Goal: Information Seeking & Learning: Learn about a topic

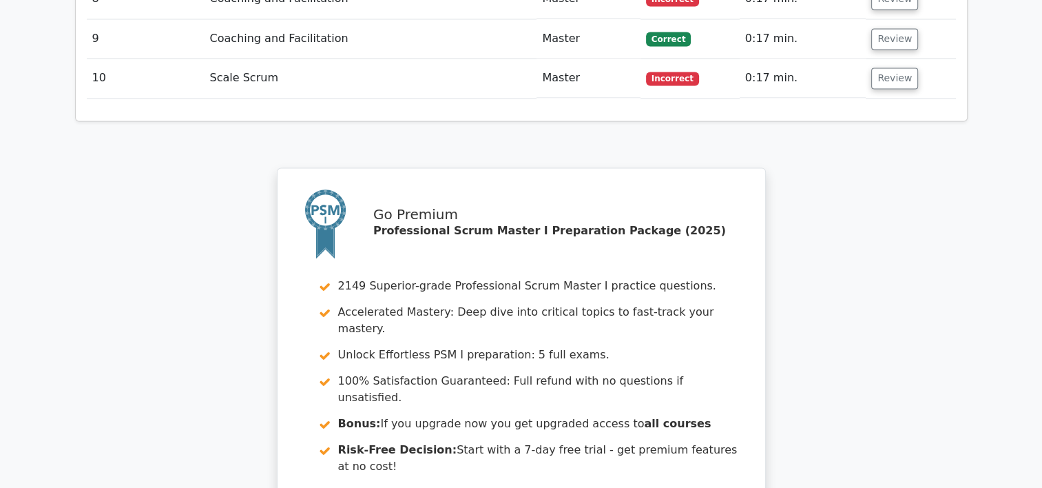
scroll to position [2325, 0]
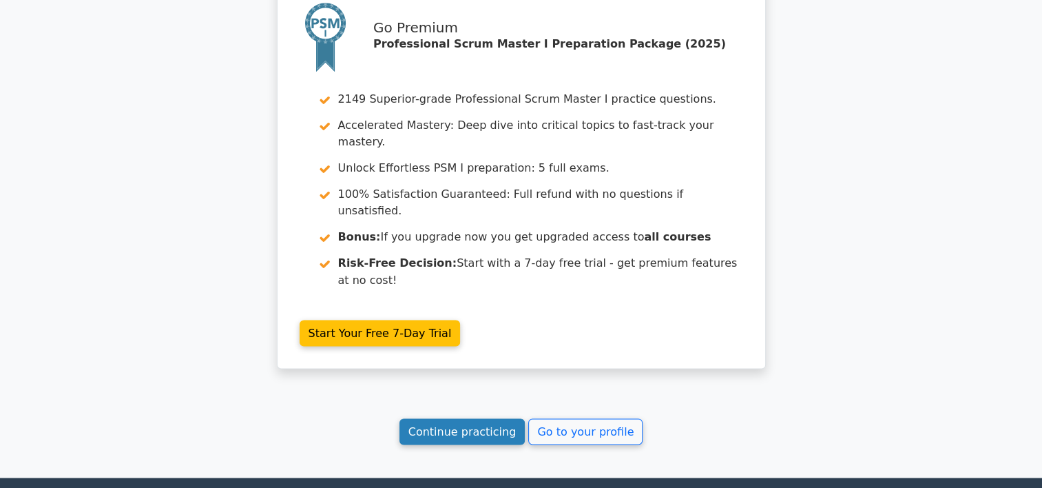
click at [490, 418] on link "Continue practicing" at bounding box center [463, 431] width 126 height 26
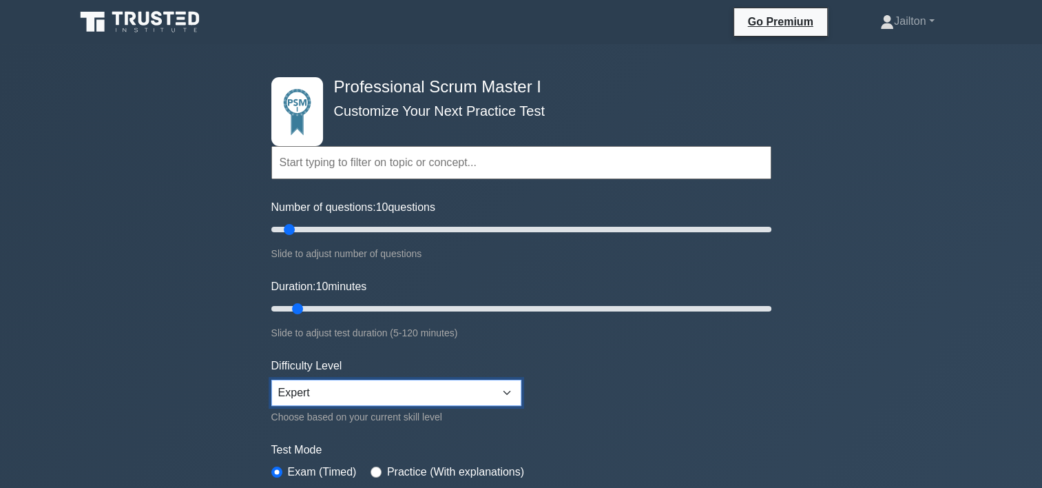
click at [392, 391] on select "Beginner Intermediate Expert" at bounding box center [396, 393] width 250 height 26
select select "beginner"
click at [271, 380] on select "Beginner Intermediate Expert" at bounding box center [396, 393] width 250 height 26
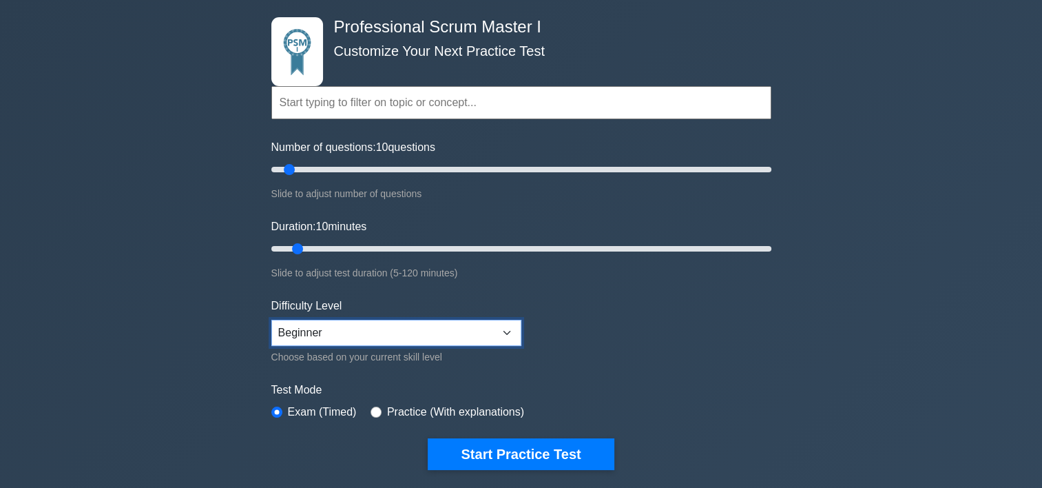
scroll to position [276, 0]
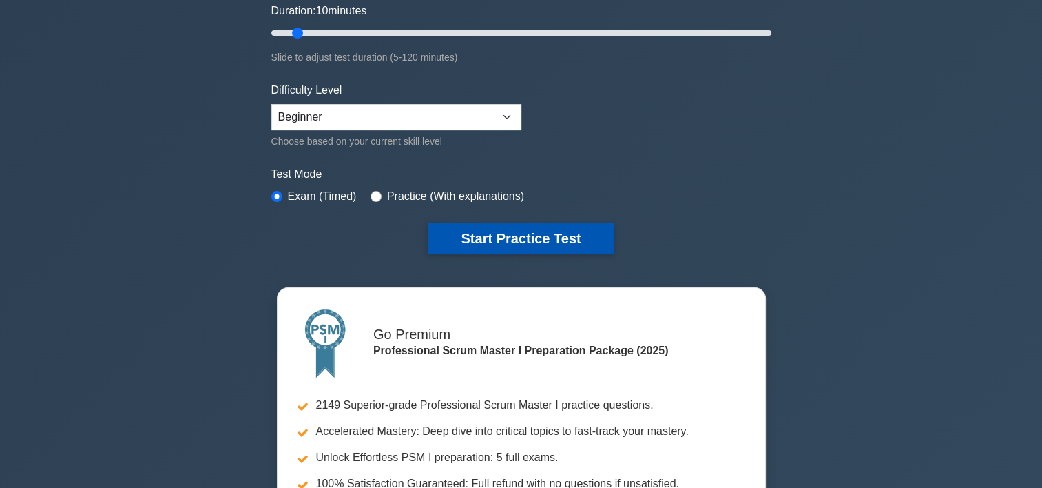
click at [534, 231] on button "Start Practice Test" at bounding box center [521, 238] width 186 height 32
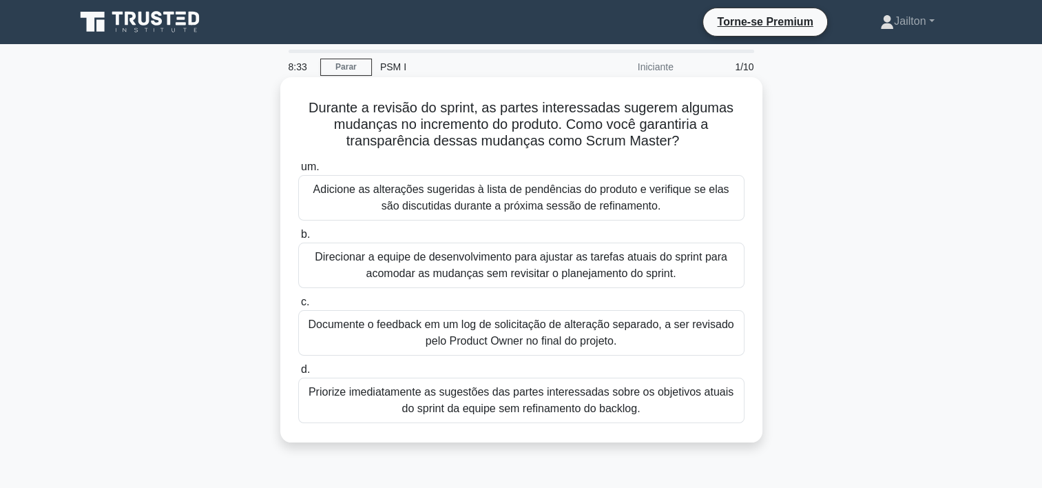
click at [526, 194] on div "Adicione as alterações sugeridas à lista de pendências do produto e verifique s…" at bounding box center [521, 197] width 446 height 45
click at [298, 172] on input "um. Adicione as alterações sugeridas à lista de pendências do produto e verifiq…" at bounding box center [298, 167] width 0 height 9
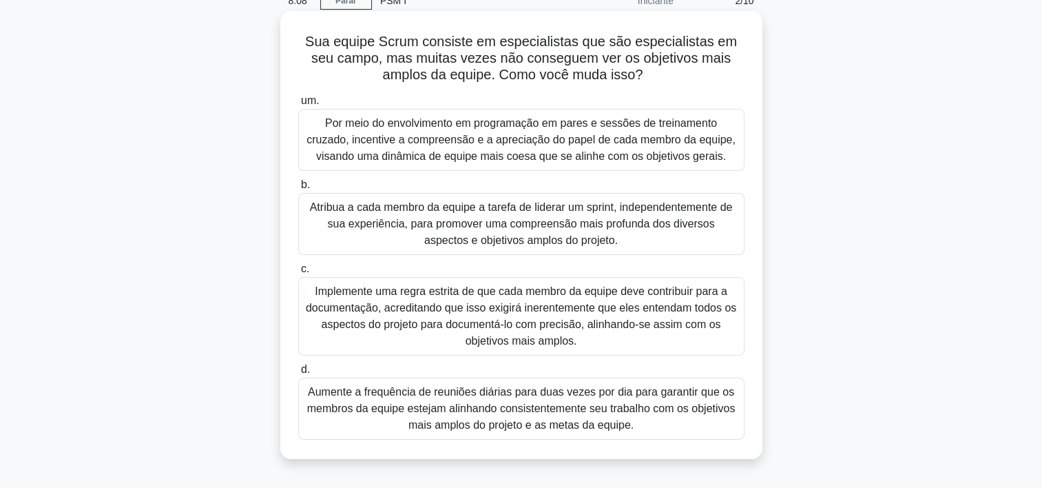
scroll to position [69, 0]
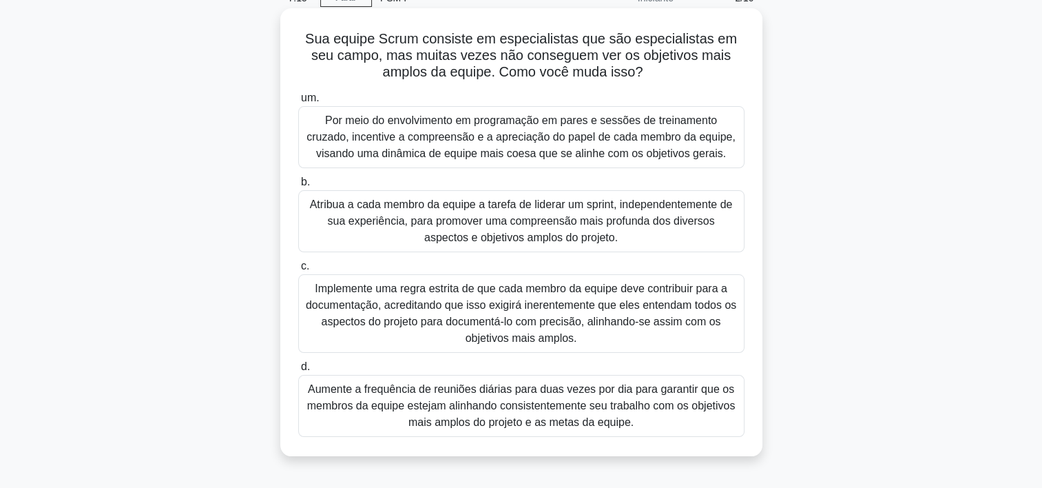
click at [617, 141] on div "Por meio do envolvimento em programação em pares e sessões de treinamento cruza…" at bounding box center [521, 137] width 446 height 62
click at [298, 103] on input "um. Por meio do envolvimento em programação em pares e sessões de treinamento c…" at bounding box center [298, 98] width 0 height 9
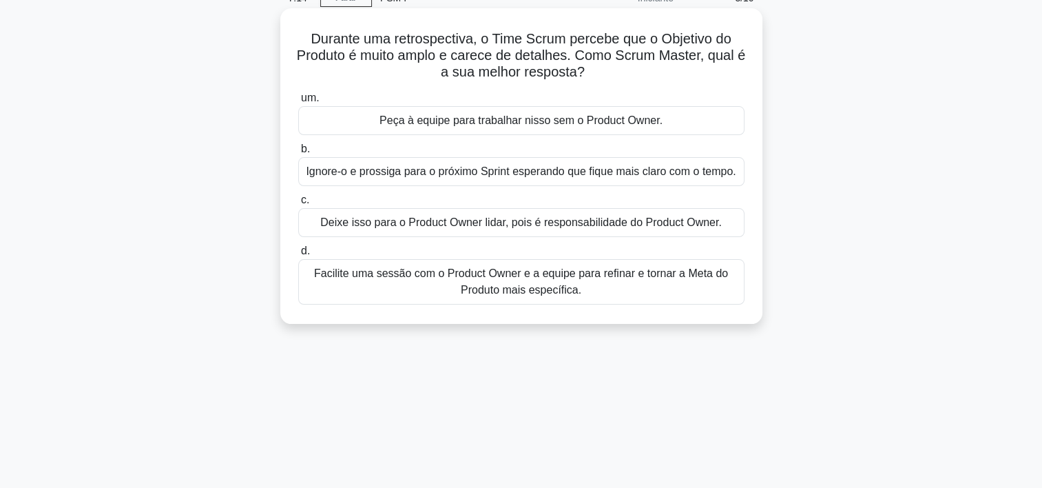
scroll to position [0, 0]
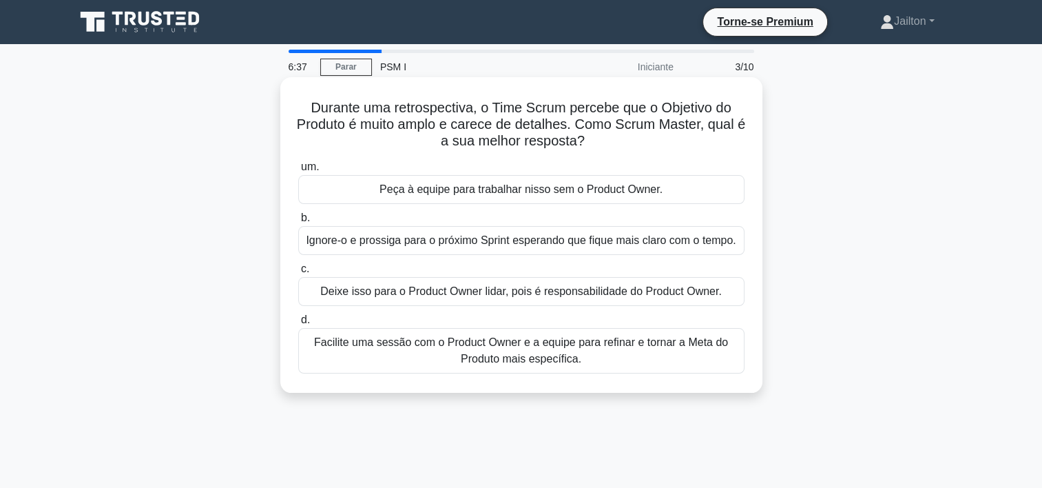
click at [519, 356] on div "Facilite uma sessão com o Product Owner e a equipe para refinar e tornar a Meta…" at bounding box center [521, 350] width 446 height 45
click at [298, 324] on input "d. Facilite uma sessão com o Product Owner e a equipe para refinar e tornar a M…" at bounding box center [298, 319] width 0 height 9
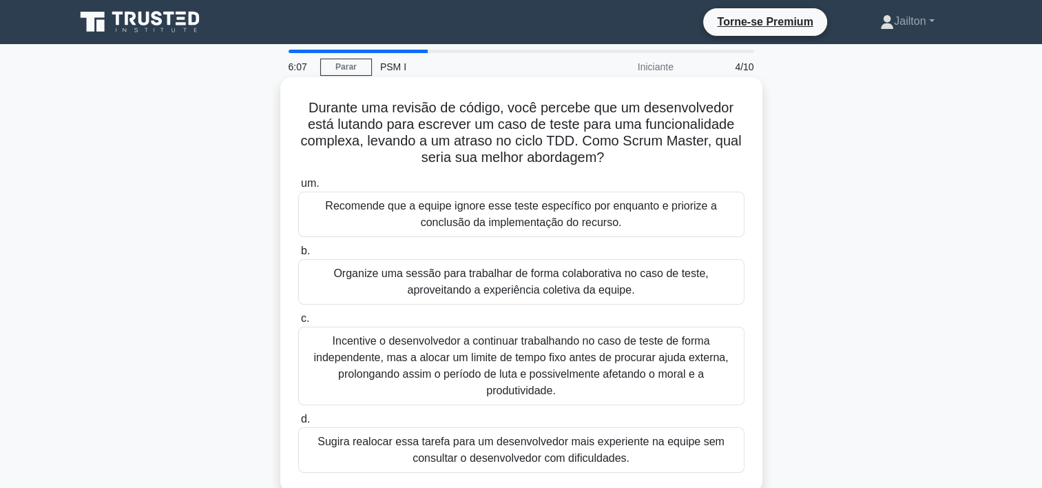
scroll to position [69, 0]
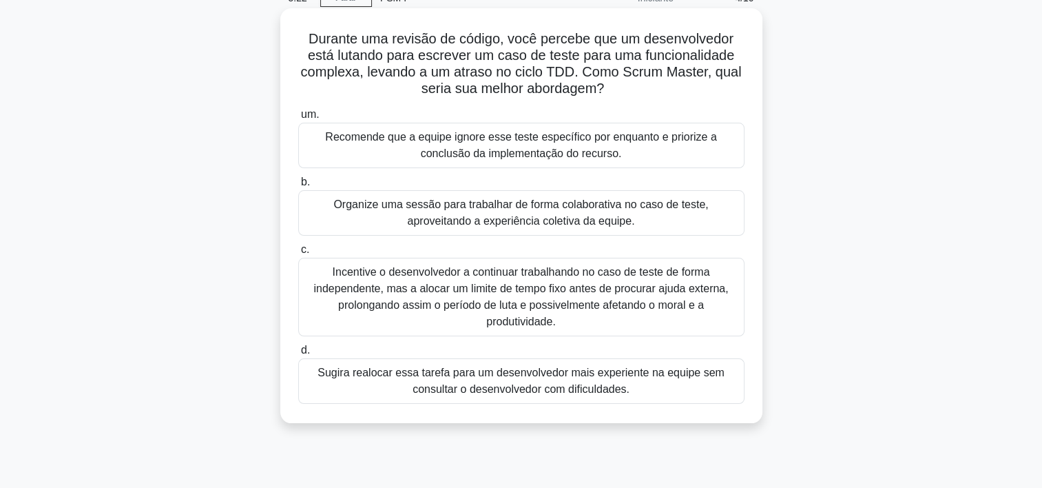
click at [626, 220] on div "Organize uma sessão para trabalhar de forma colaborativa no caso de teste, apro…" at bounding box center [521, 212] width 446 height 45
click at [298, 187] on input "b. Organize uma sessão para trabalhar de forma colaborativa no caso de teste, a…" at bounding box center [298, 182] width 0 height 9
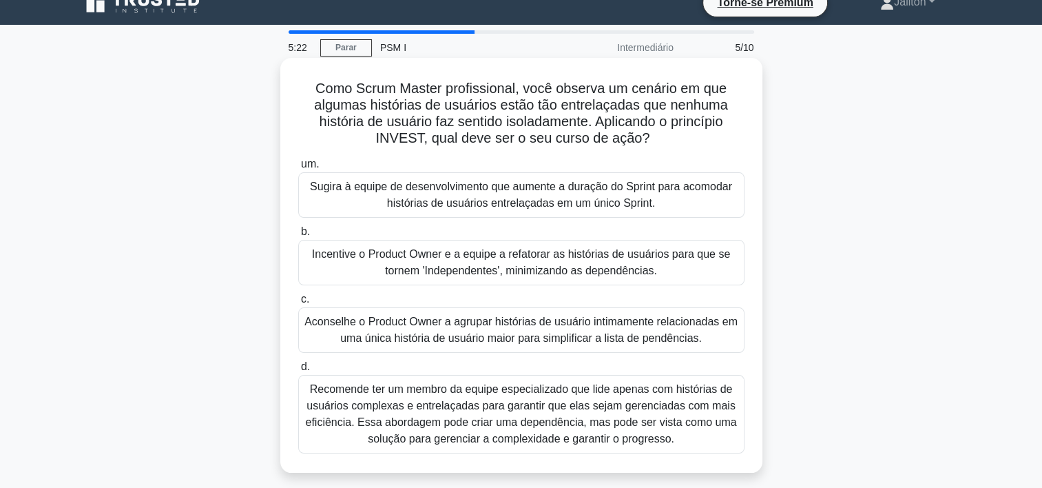
scroll to position [0, 0]
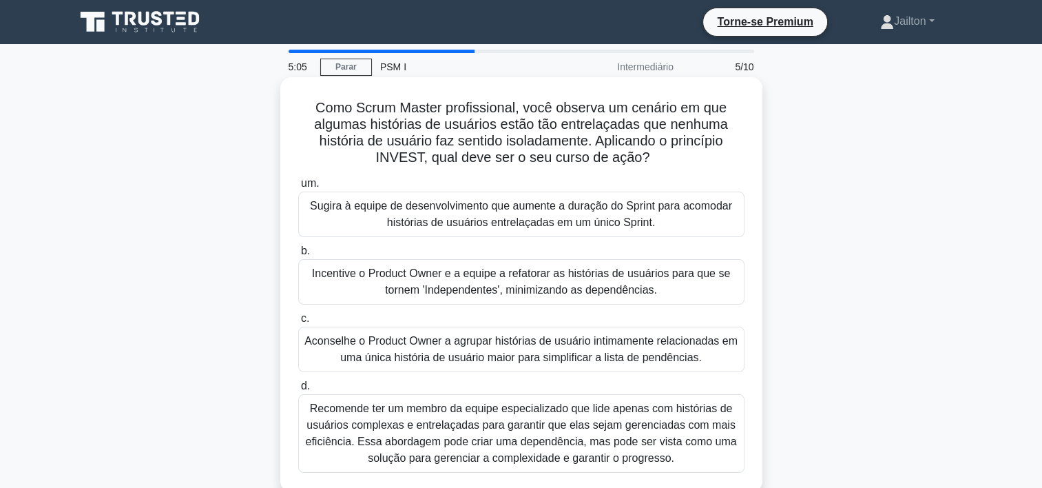
click at [605, 251] on label "b. Incentive o Product Owner e a equipe a refatorar as histórias de usuários pa…" at bounding box center [521, 273] width 446 height 62
click at [298, 251] on input "b. Incentive o Product Owner e a equipe a refatorar as histórias de usuários pa…" at bounding box center [298, 251] width 0 height 9
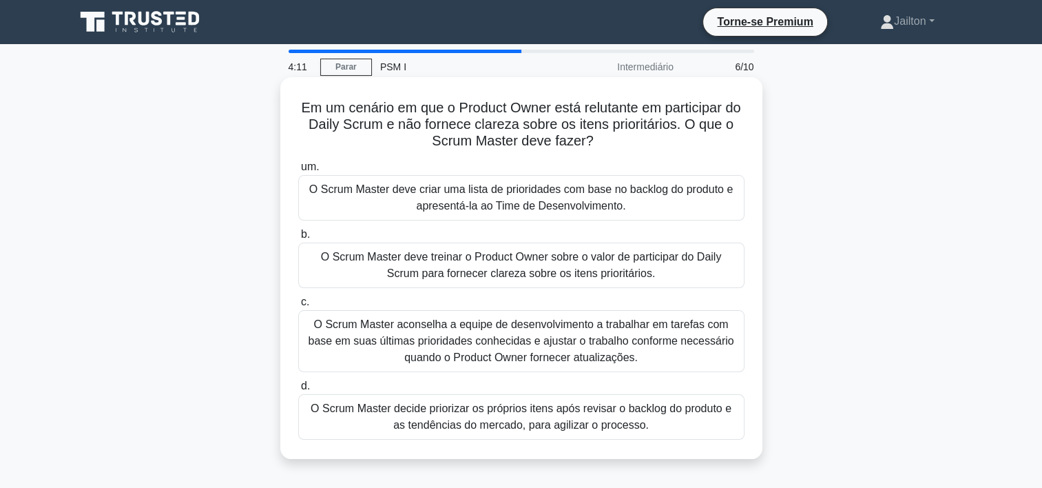
click at [505, 338] on div "O Scrum Master aconselha a equipe de desenvolvimento a trabalhar em tarefas com…" at bounding box center [521, 341] width 446 height 62
click at [298, 307] on input "c. O Scrum Master aconselha a equipe de desenvolvimento a trabalhar em tarefas …" at bounding box center [298, 302] width 0 height 9
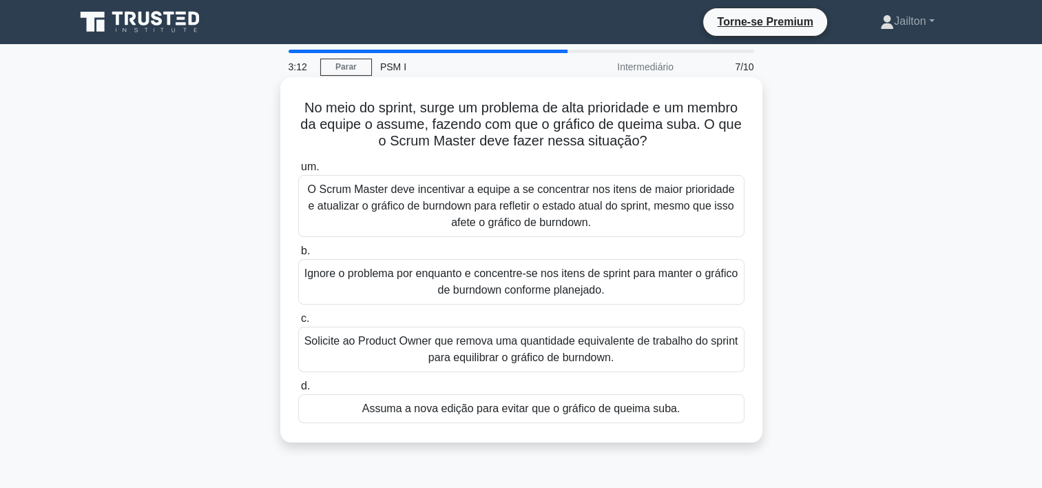
click at [548, 209] on div "O Scrum Master deve incentivar a equipe a se concentrar nos itens de maior prio…" at bounding box center [521, 206] width 446 height 62
click at [298, 172] on input "um. O Scrum Master deve incentivar a equipe a se concentrar nos itens de maior …" at bounding box center [298, 167] width 0 height 9
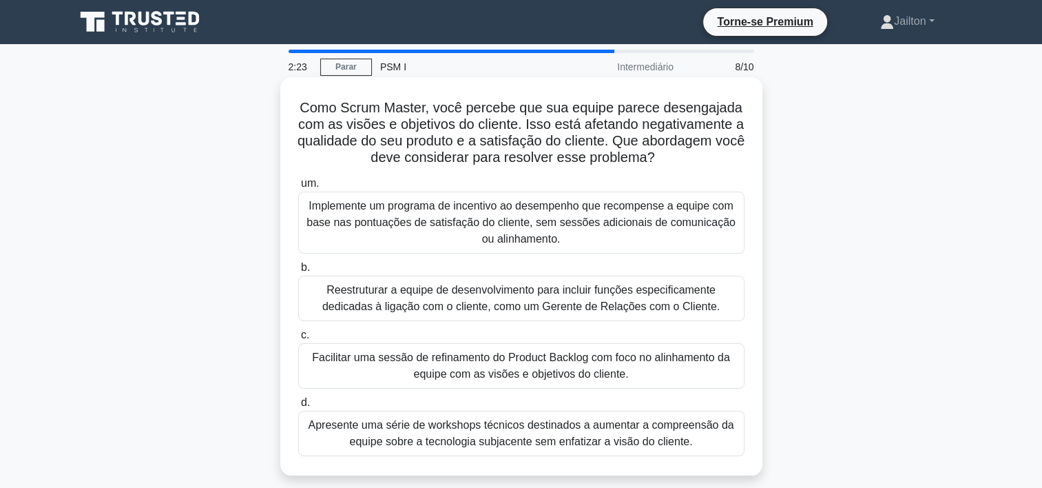
click at [552, 364] on div "Facilitar uma sessão de refinamento do Product Backlog com foco no alinhamento …" at bounding box center [521, 365] width 446 height 45
click at [298, 340] on input "c. Facilitar uma sessão de refinamento do Product Backlog com foco no alinhamen…" at bounding box center [298, 335] width 0 height 9
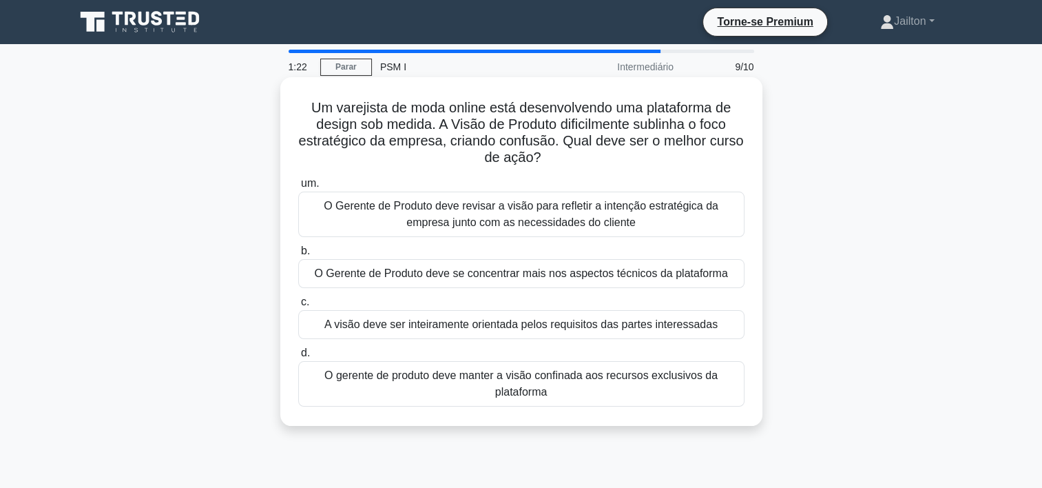
click at [499, 216] on div "O Gerente de Produto deve revisar a visão para refletir a intenção estratégica …" at bounding box center [521, 213] width 446 height 45
click at [298, 188] on input "um. O Gerente de Produto deve revisar a visão para refletir a intenção estratég…" at bounding box center [298, 183] width 0 height 9
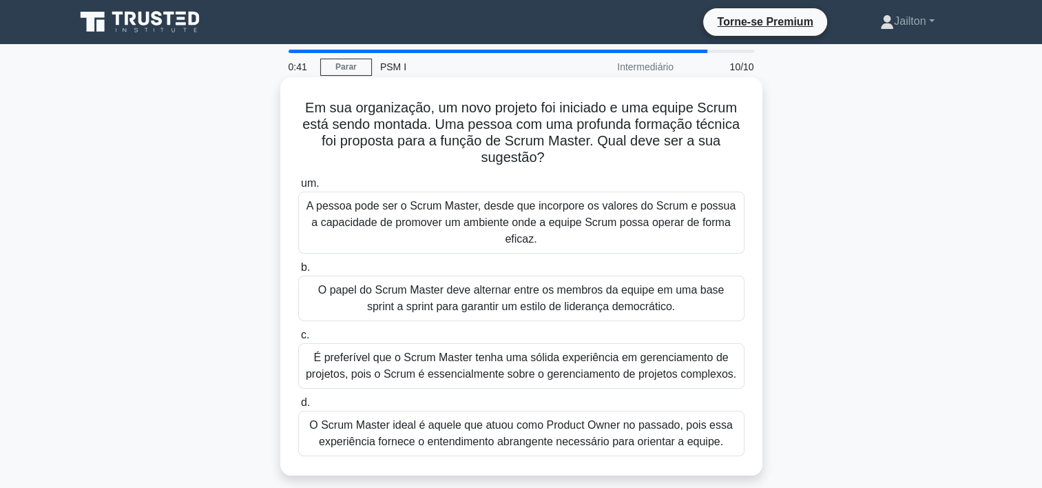
click at [551, 435] on div "O Scrum Master ideal é aquele que atuou como Product Owner no passado, pois ess…" at bounding box center [521, 433] width 446 height 45
click at [298, 407] on input "d. O Scrum Master ideal é aquele que atuou como Product Owner no passado, pois …" at bounding box center [298, 402] width 0 height 9
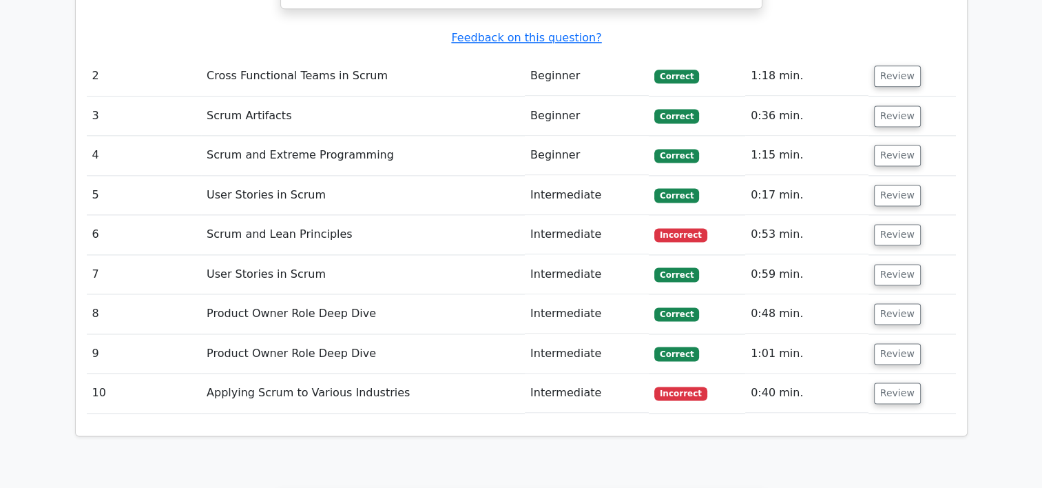
scroll to position [1860, 0]
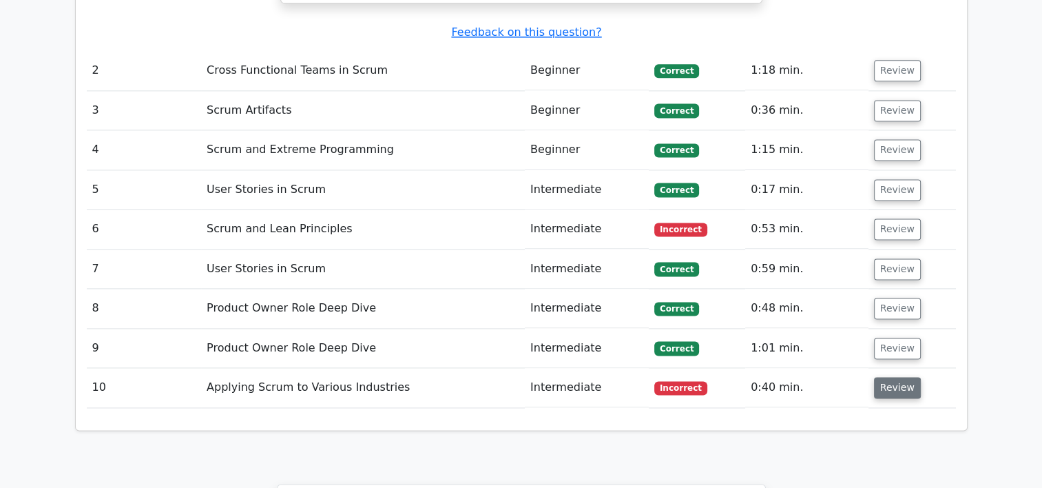
click at [898, 377] on button "Review" at bounding box center [897, 387] width 47 height 21
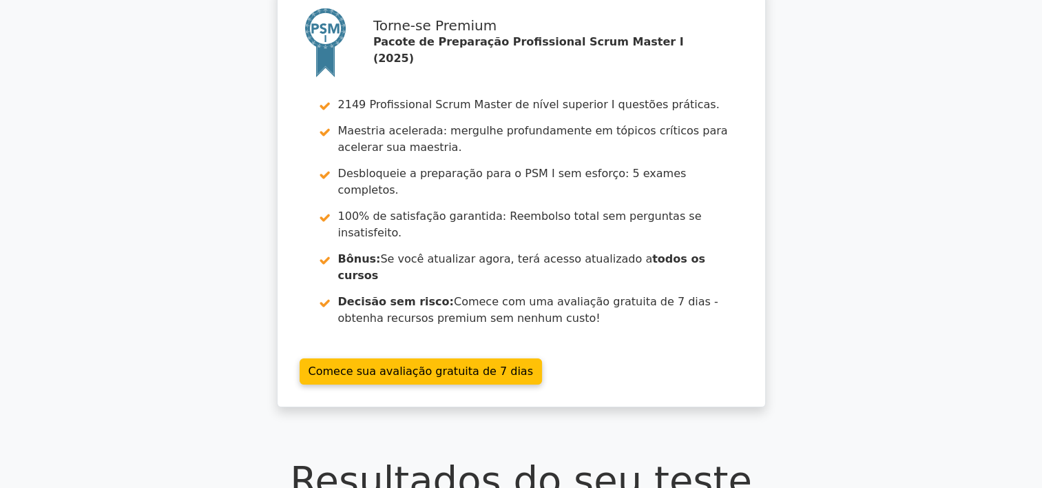
scroll to position [0, 0]
